Goal: Transaction & Acquisition: Book appointment/travel/reservation

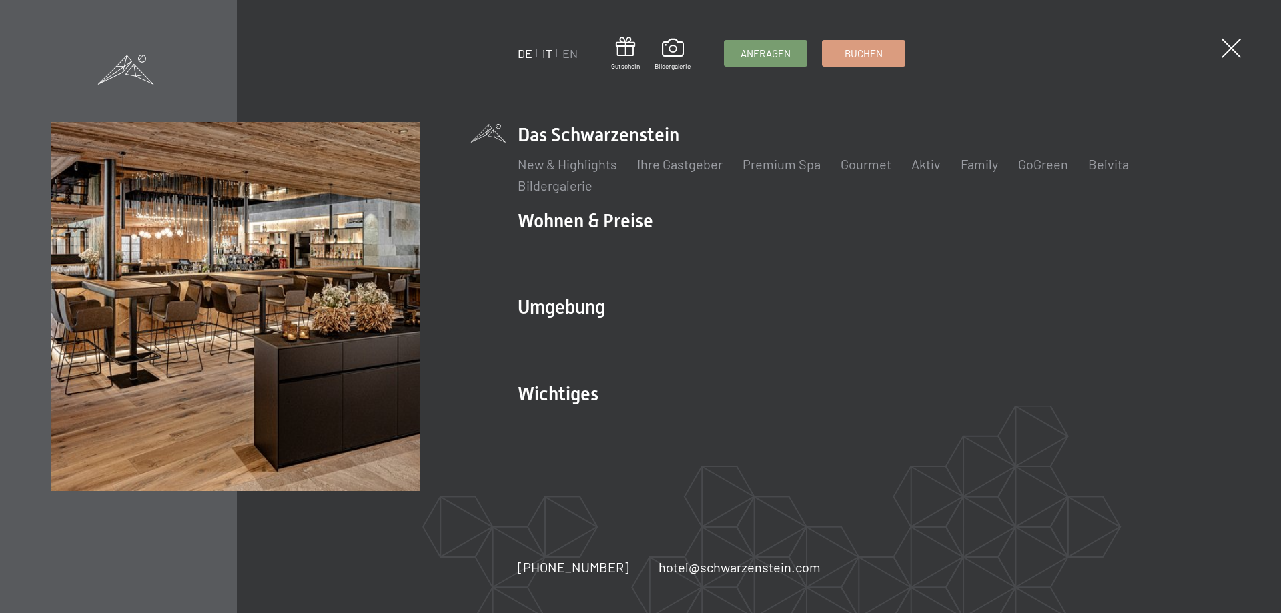
click at [552, 52] on link "IT" at bounding box center [547, 53] width 10 height 15
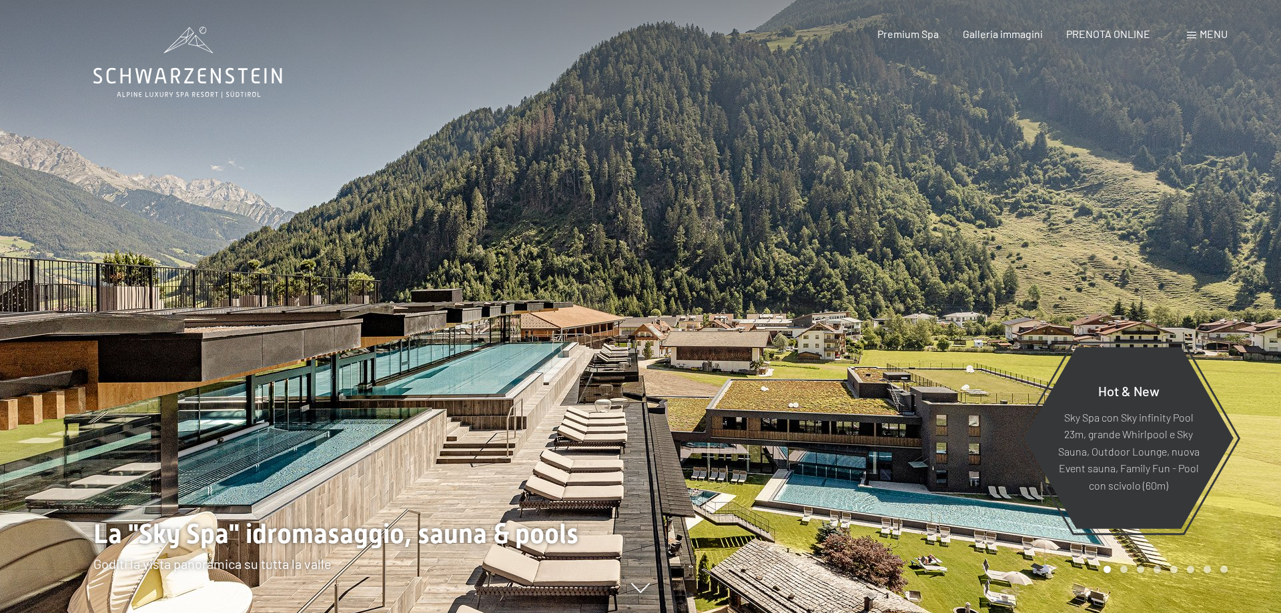
click at [1205, 37] on span "Menu" at bounding box center [1213, 33] width 28 height 13
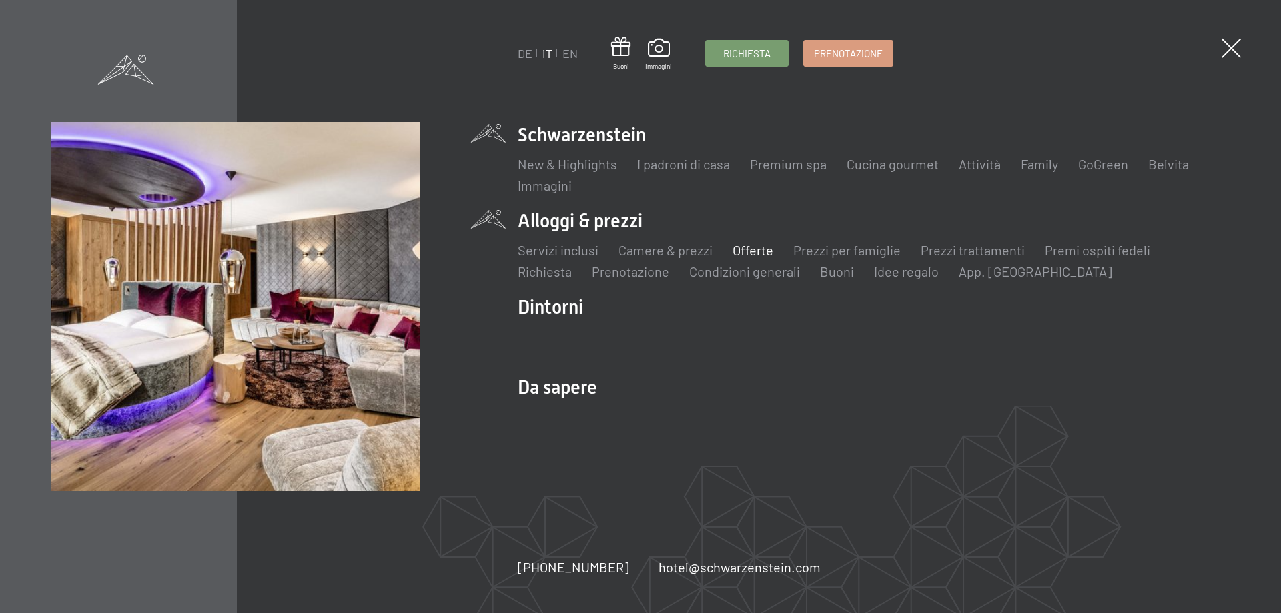
click at [770, 246] on link "Offerte" at bounding box center [752, 250] width 41 height 16
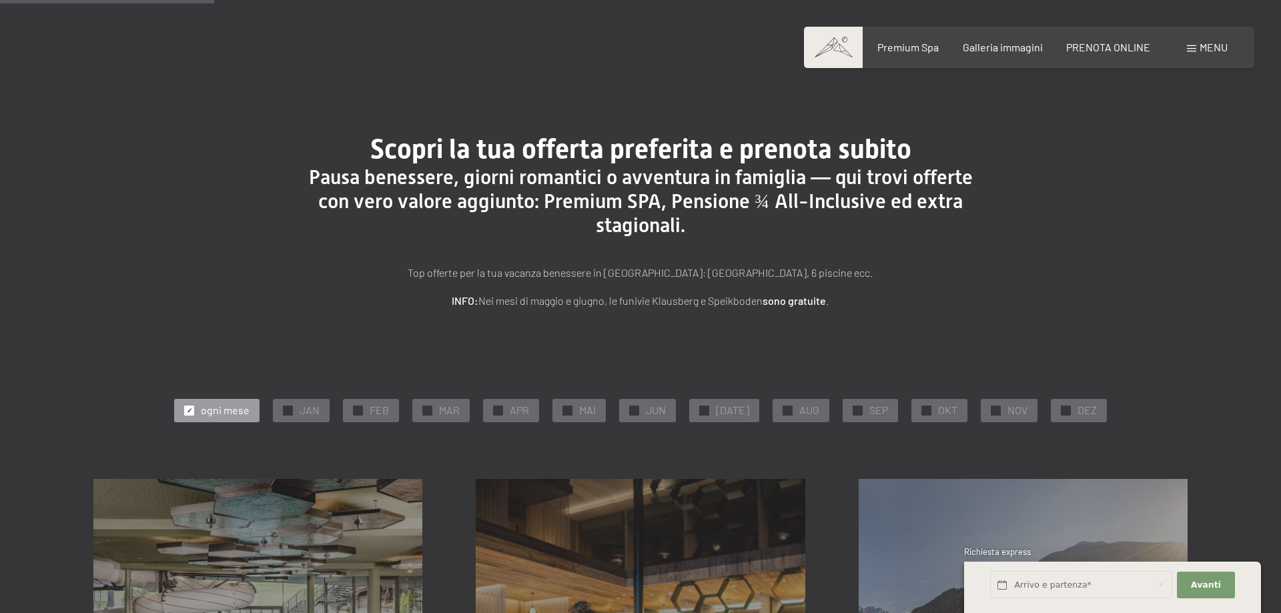
scroll to position [454, 0]
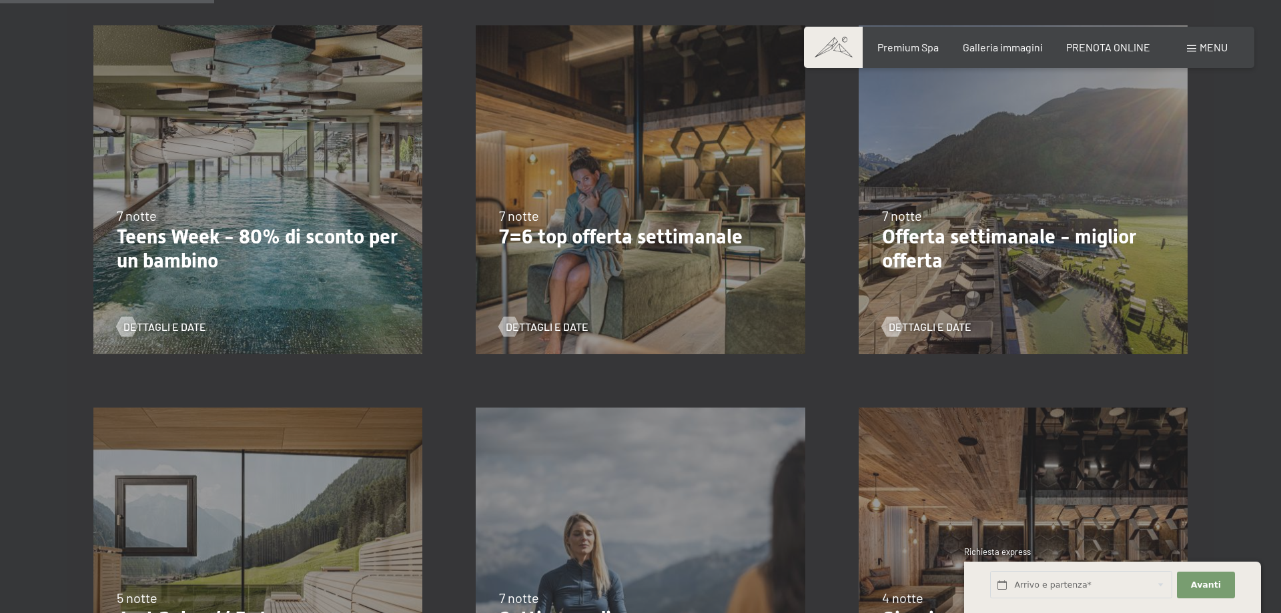
click at [557, 319] on div "Dettagli e Date" at bounding box center [635, 317] width 272 height 35
click at [556, 324] on span "Dettagli e Date" at bounding box center [560, 327] width 83 height 15
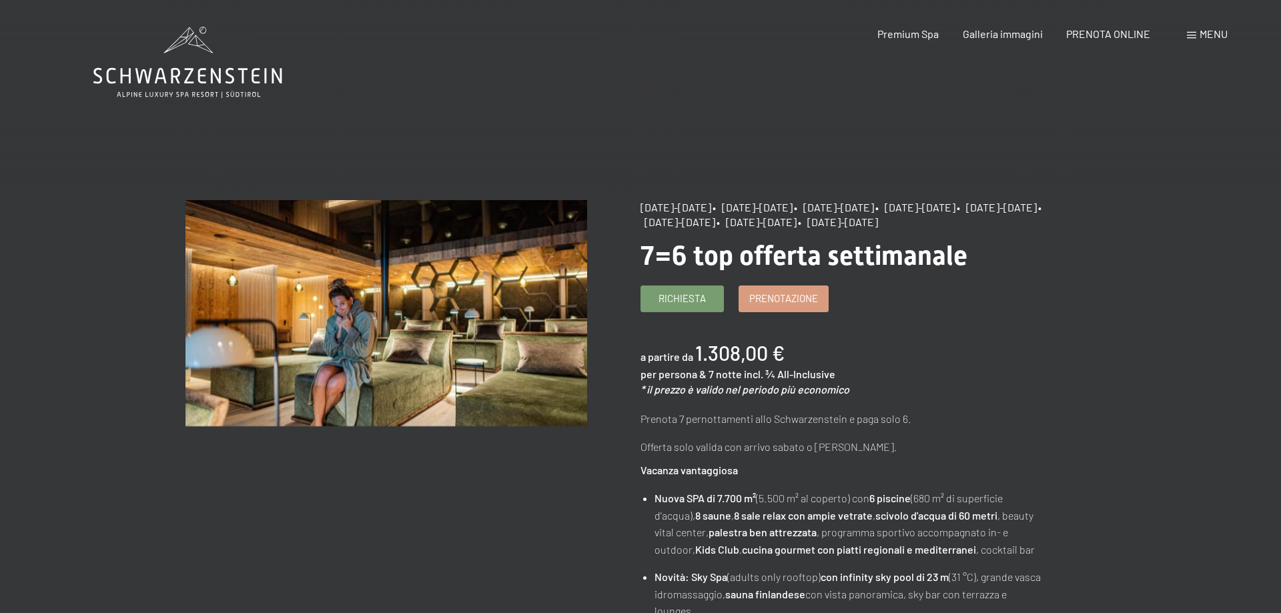
drag, startPoint x: 750, startPoint y: 221, endPoint x: 873, endPoint y: 237, distance: 123.9
click at [873, 230] on div "5/10/2025-26/10/2025 • 1/11/2025-21/12/2025 • 10/1/2026-1/2/2026 • 7/3/2026-29/…" at bounding box center [841, 215] width 402 height 30
copy div "16/5/2026-24/5/2026 • 6/6/2026-21/6/2026 • 12/9/2026-25/10/2026 • 31/10/2026-26…"
drag, startPoint x: 897, startPoint y: 243, endPoint x: 624, endPoint y: 213, distance: 274.6
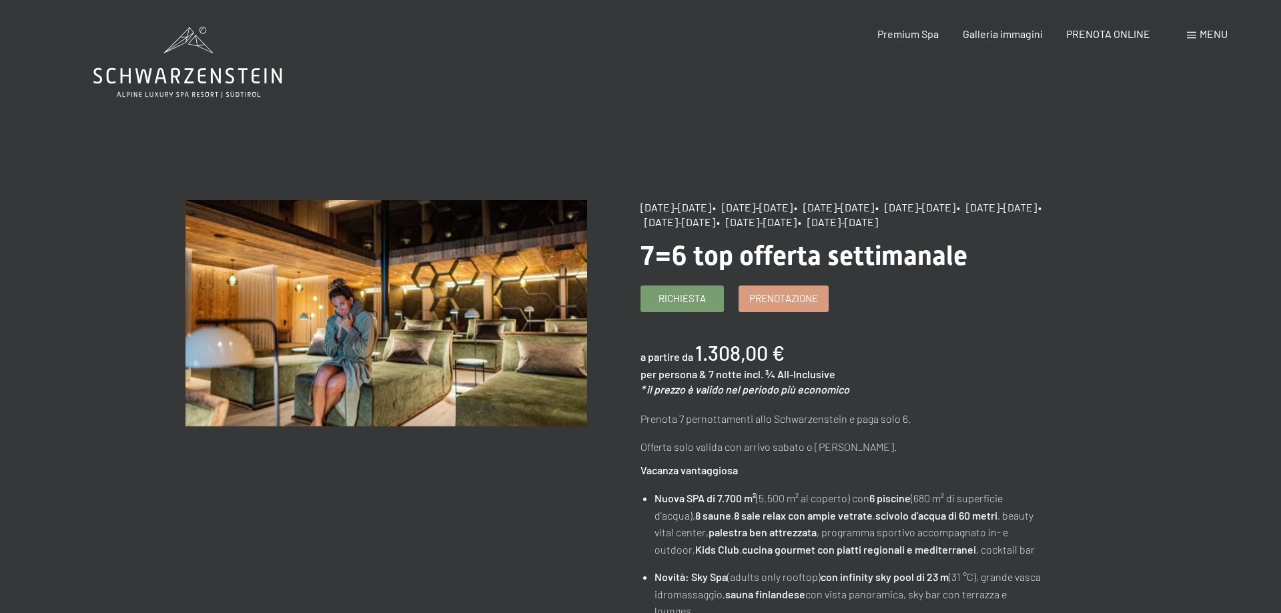
copy div "5/10/2025-26/10/2025 • 1/11/2025-21/12/2025 • 10/1/2026-1/2/2026 • 7/3/2026-29/…"
